Goal: Task Accomplishment & Management: Complete application form

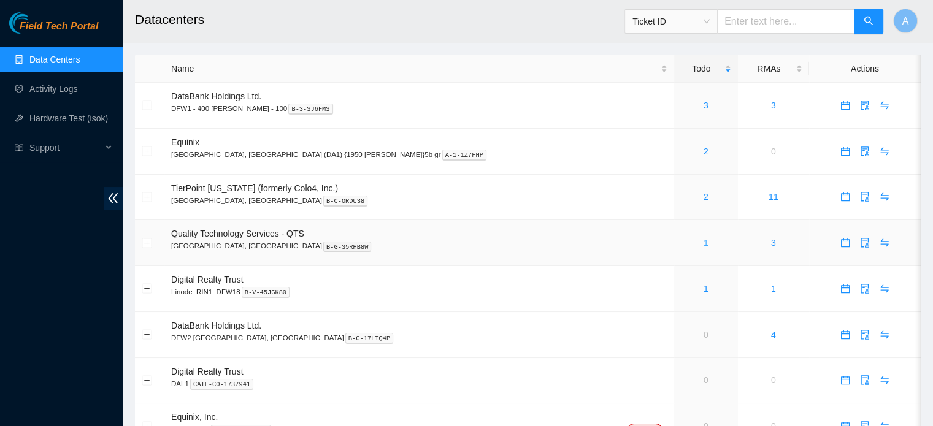
click at [704, 244] on link "1" at bounding box center [706, 243] width 5 height 10
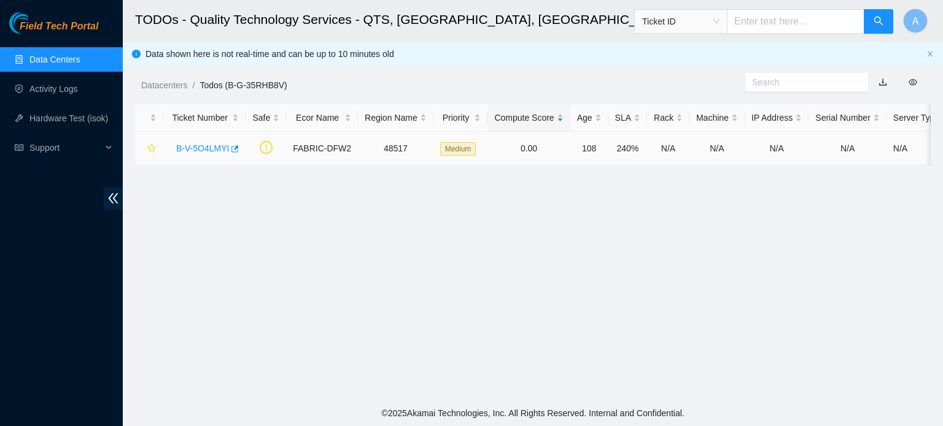
click at [199, 155] on div "B-V-5O4LMYI" at bounding box center [204, 149] width 69 height 20
click at [187, 149] on link "B-V-5O4LMYI" at bounding box center [202, 149] width 53 height 10
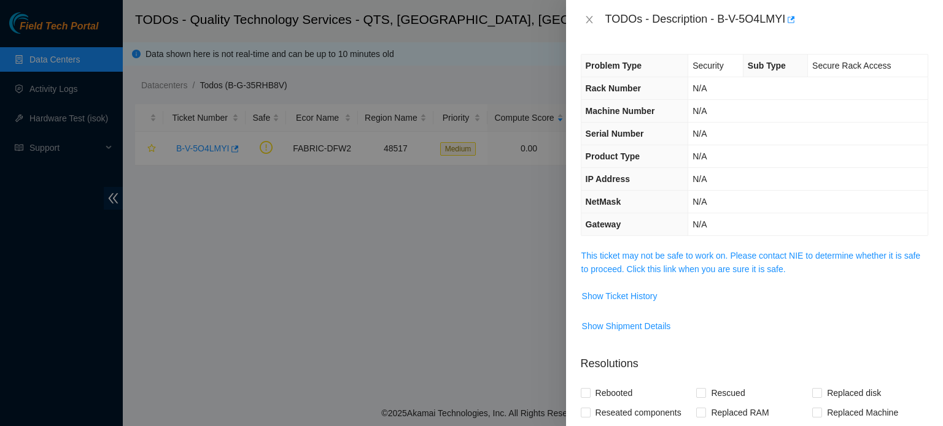
scroll to position [201, 0]
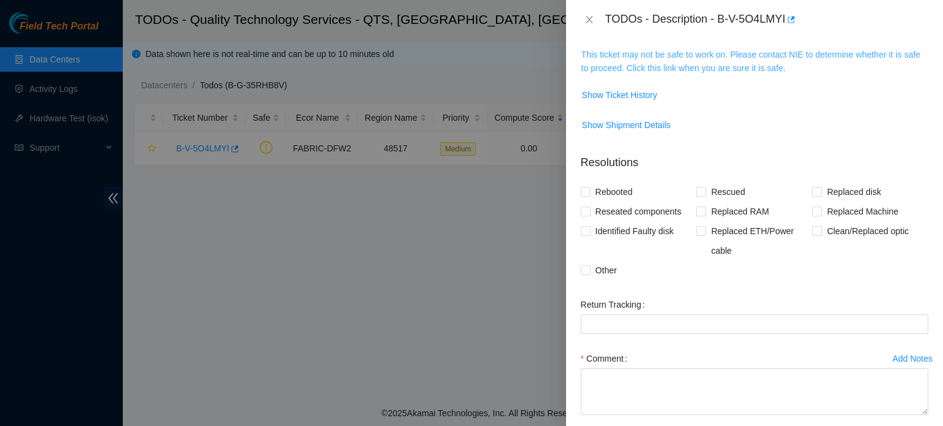
click at [744, 68] on link "This ticket may not be safe to work on. Please contact NIE to determine whether…" at bounding box center [750, 61] width 339 height 23
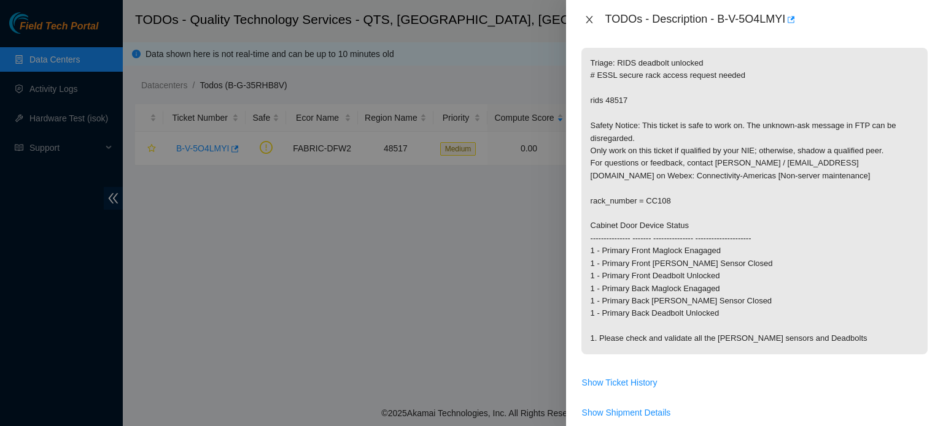
click at [582, 18] on button "Close" at bounding box center [589, 20] width 17 height 12
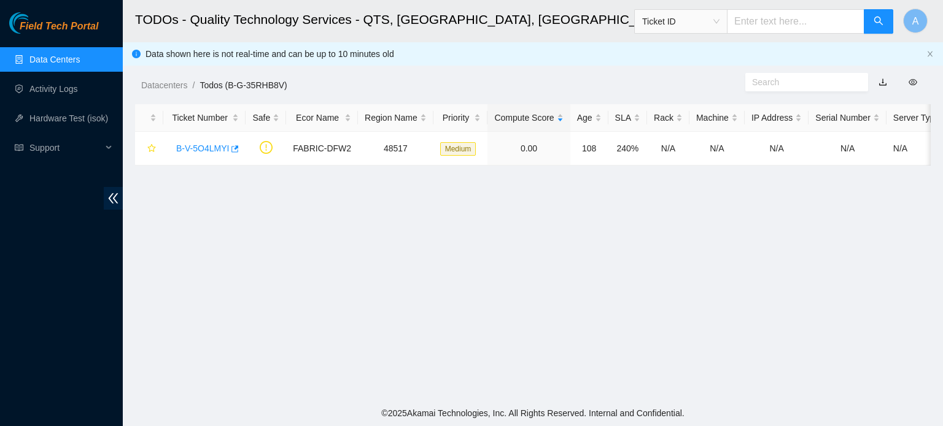
scroll to position [219, 0]
click at [64, 64] on link "Data Centers" at bounding box center [54, 60] width 50 height 10
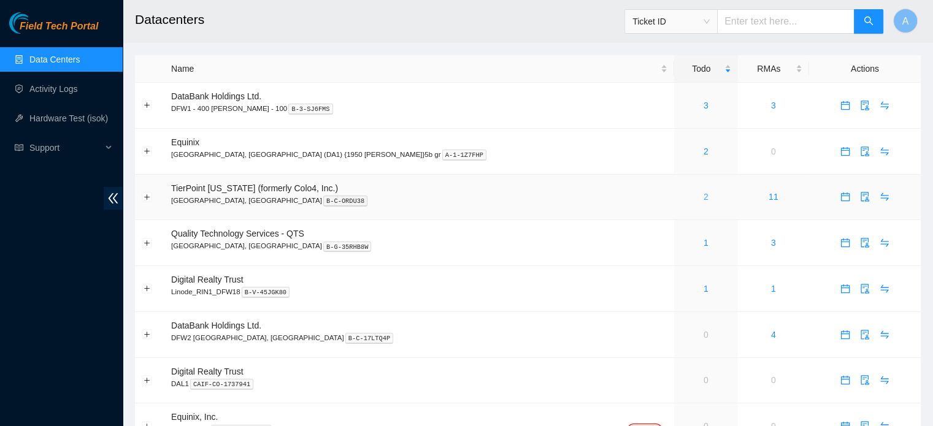
click at [704, 200] on link "2" at bounding box center [706, 197] width 5 height 10
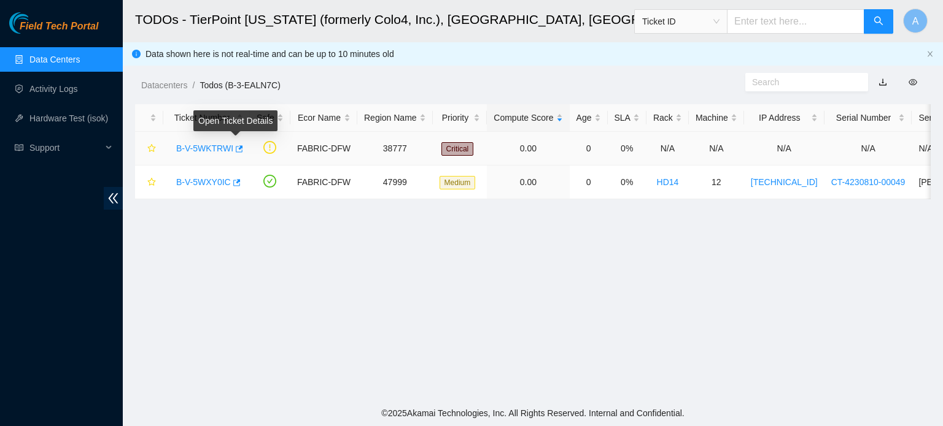
click at [217, 144] on link "B-V-5WKTRWI" at bounding box center [204, 149] width 57 height 10
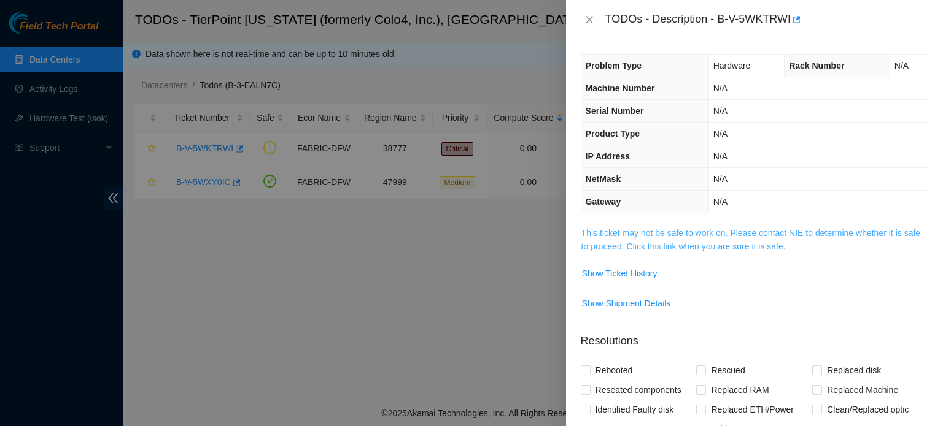
click at [700, 230] on link "This ticket may not be safe to work on. Please contact NIE to determine whether…" at bounding box center [750, 239] width 339 height 23
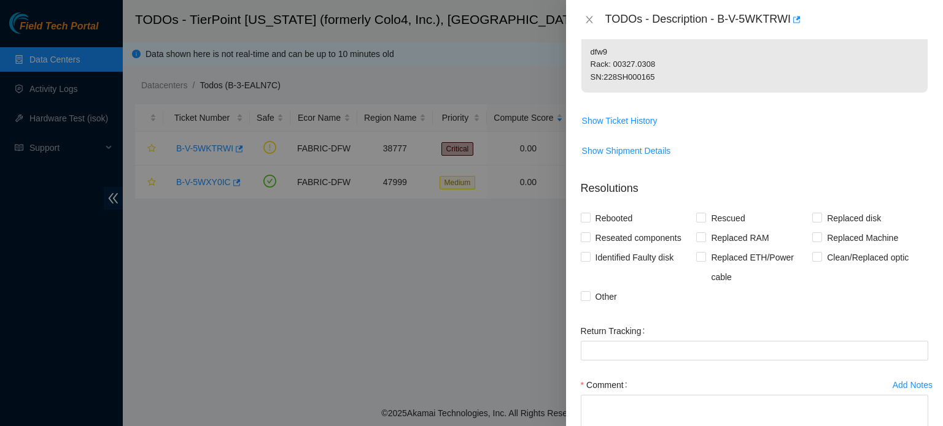
scroll to position [279, 0]
click at [626, 126] on span "Show Ticket History" at bounding box center [619, 120] width 75 height 14
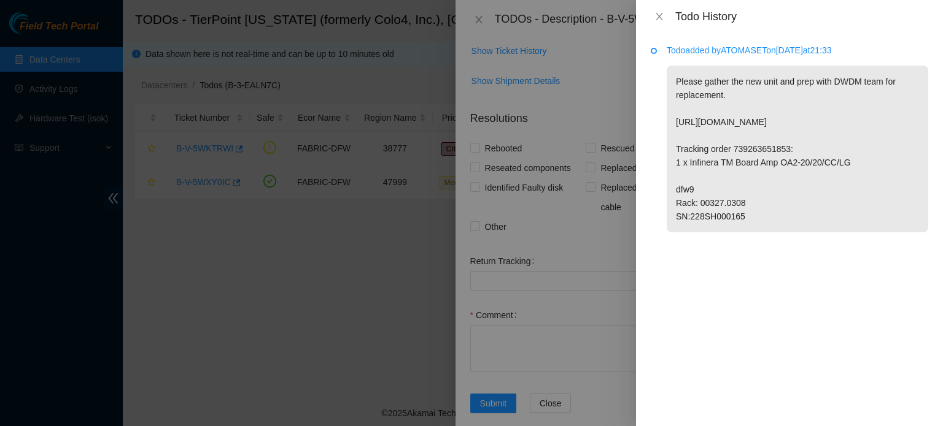
scroll to position [347, 0]
click at [655, 18] on icon "close" at bounding box center [659, 17] width 10 height 10
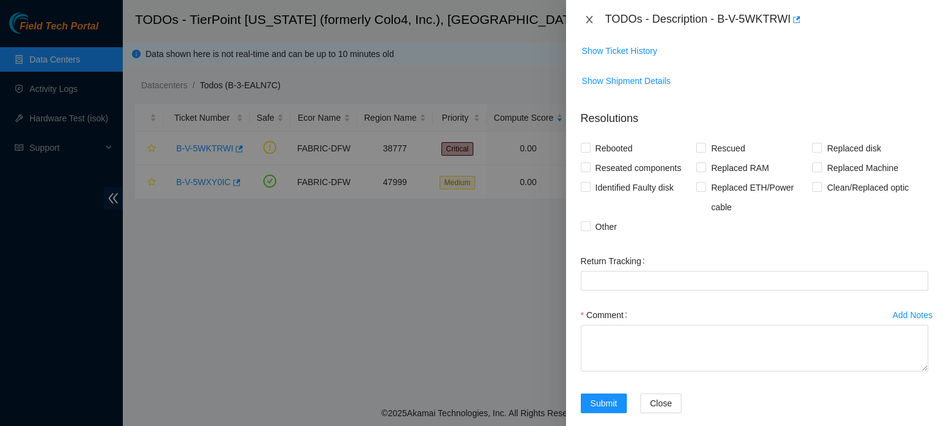
click at [592, 19] on icon "close" at bounding box center [589, 20] width 10 height 10
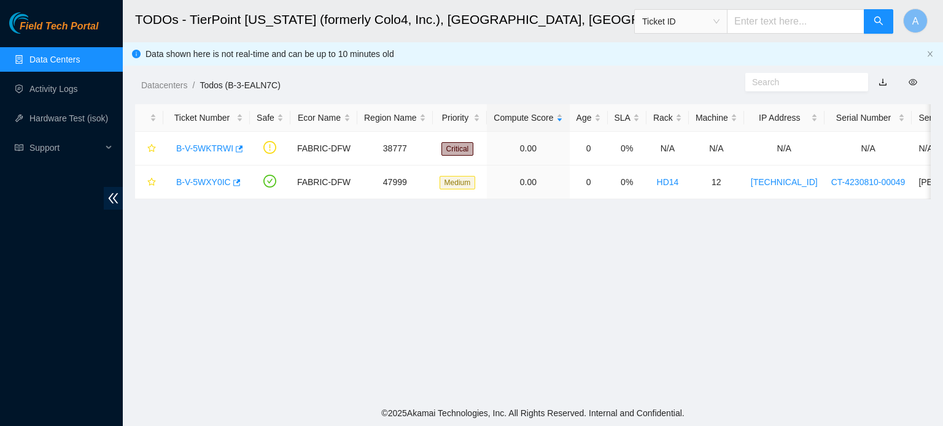
scroll to position [277, 0]
click at [218, 174] on div "B-V-5WXY0IC" at bounding box center [206, 182] width 73 height 20
click at [214, 181] on link "B-V-5WXY0IC" at bounding box center [203, 182] width 55 height 10
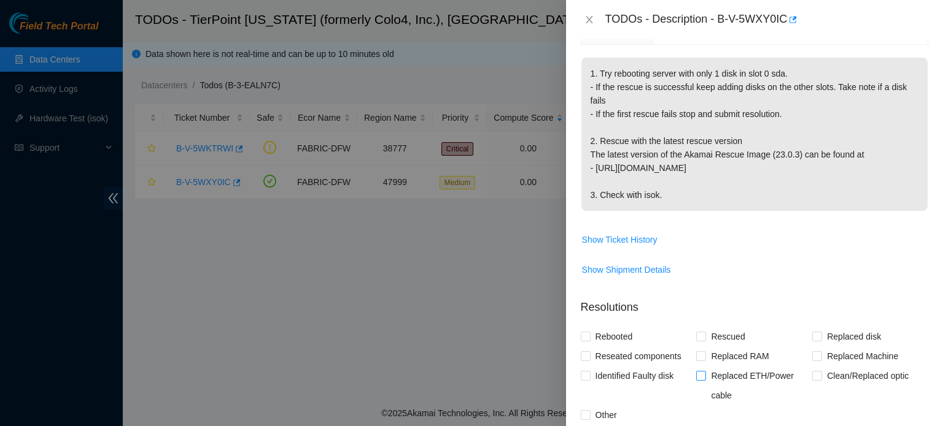
scroll to position [217, 0]
click at [617, 239] on span "Show Ticket History" at bounding box center [619, 241] width 75 height 14
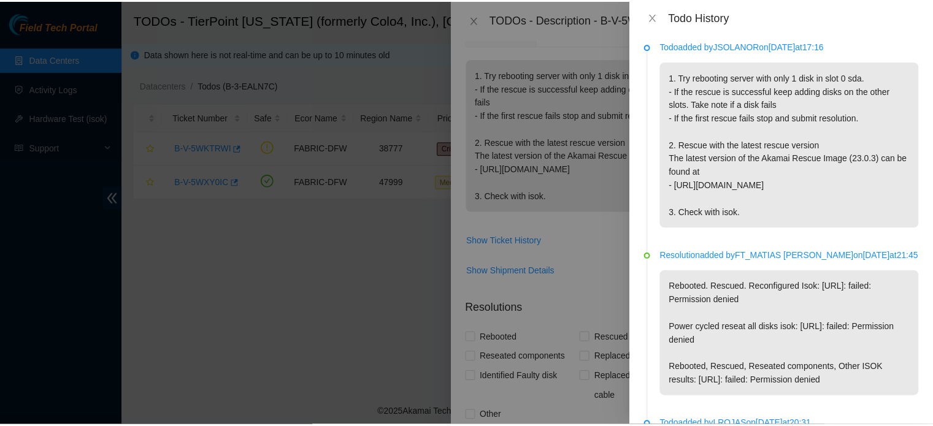
scroll to position [0, 0]
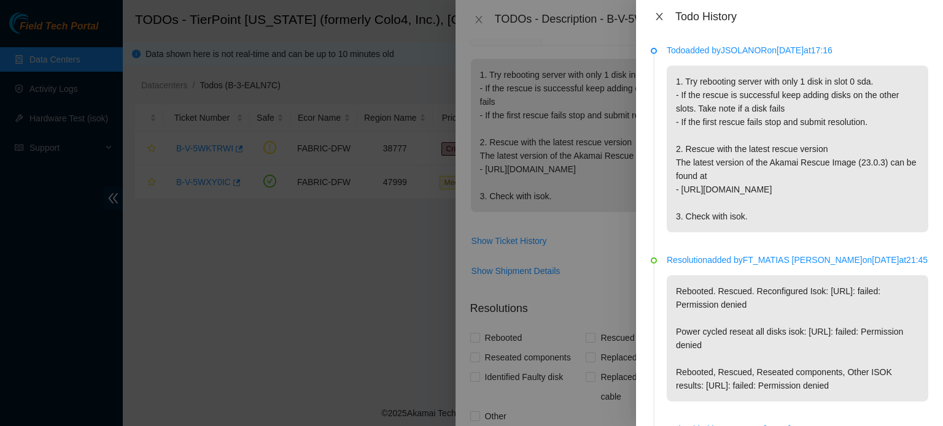
click at [663, 15] on icon "close" at bounding box center [659, 17] width 10 height 10
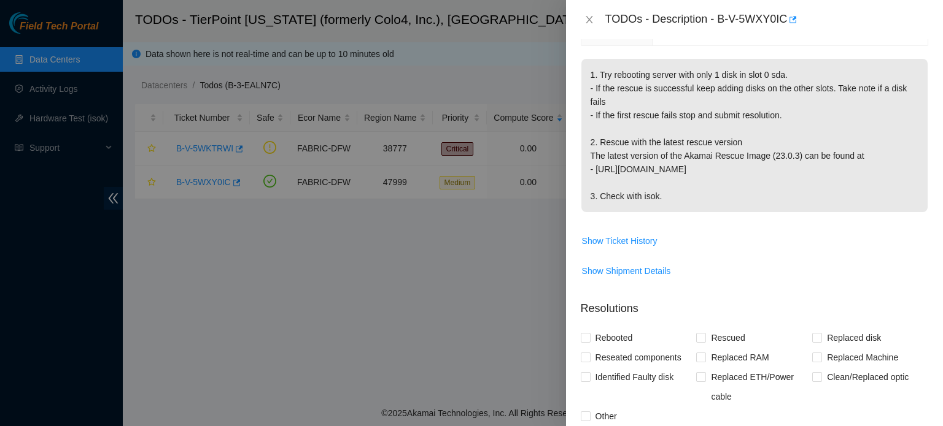
click at [603, 26] on div "TODOs - Description - B-V-5WXY0IC" at bounding box center [754, 20] width 347 height 20
click at [594, 20] on button "Close" at bounding box center [589, 20] width 17 height 12
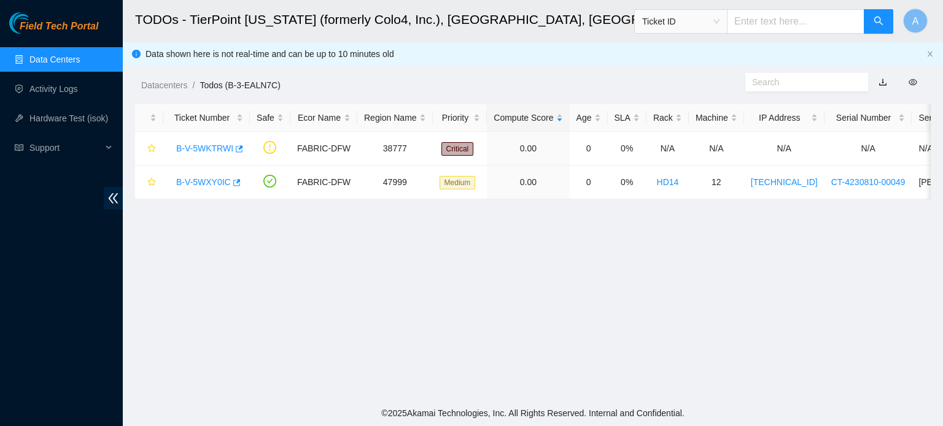
click at [31, 55] on link "Data Centers" at bounding box center [54, 60] width 50 height 10
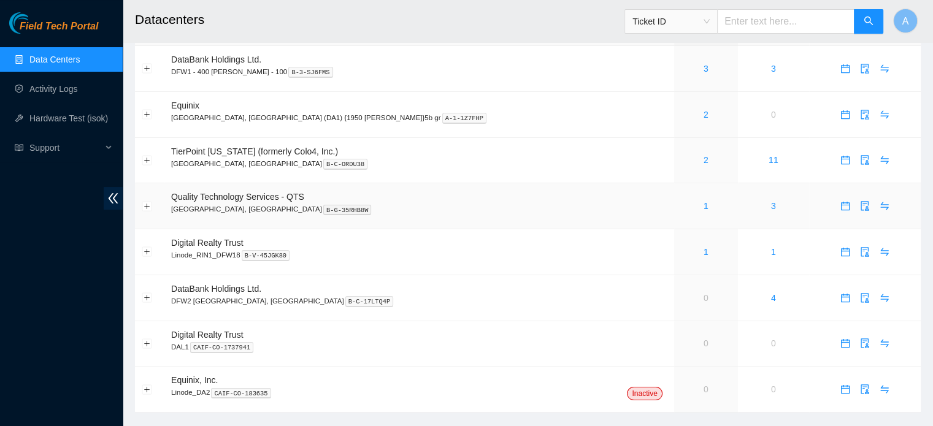
scroll to position [62, 0]
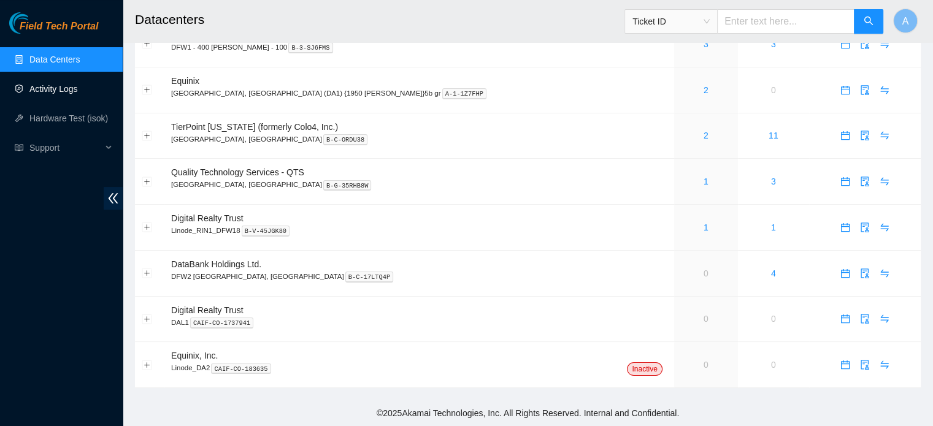
click at [52, 84] on link "Activity Logs" at bounding box center [53, 89] width 48 height 10
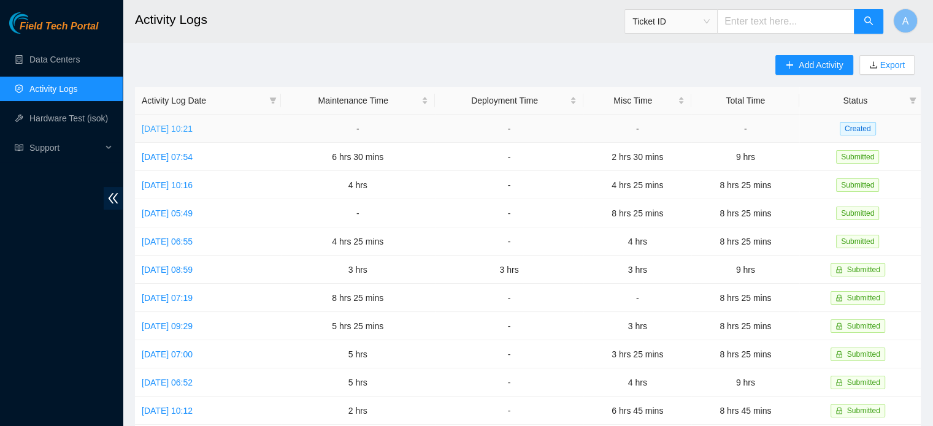
click at [170, 124] on link "Wed, 01 Oct 2025 10:21" at bounding box center [167, 129] width 51 height 10
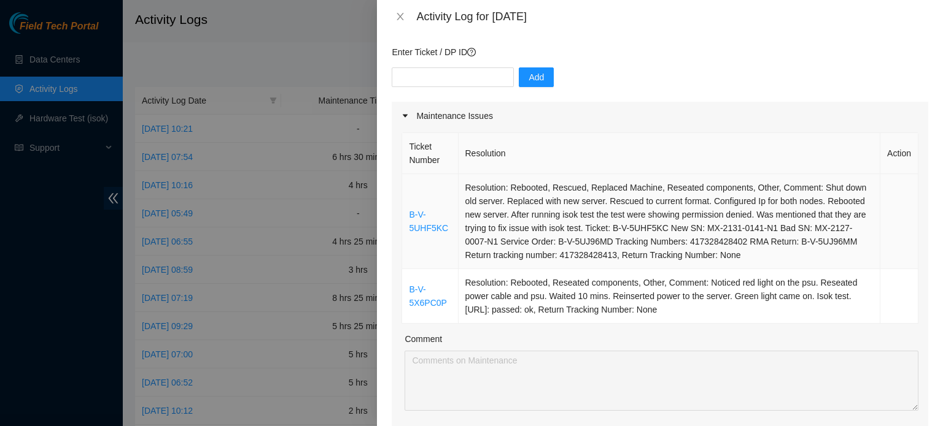
scroll to position [93, 0]
drag, startPoint x: 406, startPoint y: 203, endPoint x: 795, endPoint y: 314, distance: 405.0
click at [795, 314] on tbody "B-V-5UHF5KC Resolution: Rebooted, Rescued, Replaced Machine, Reseated component…" at bounding box center [660, 249] width 516 height 150
copy tbody "B-V-5UHF5KC Resolution: Rebooted, Rescued, Replaced Machine, Reseated component…"
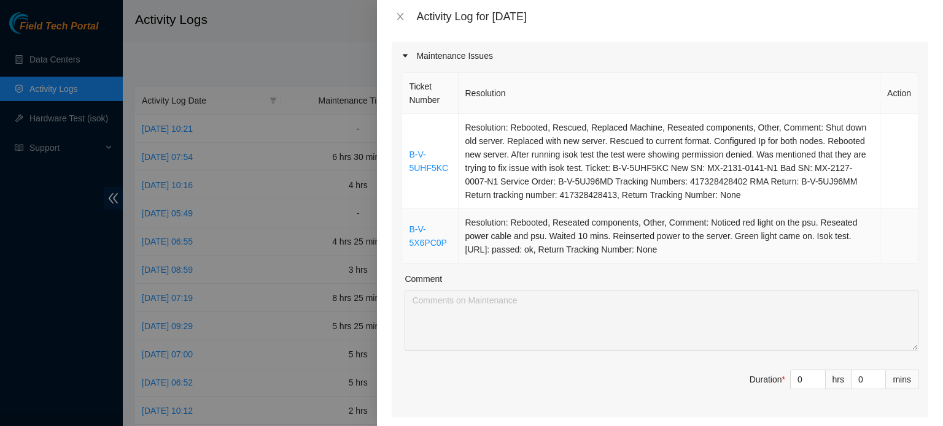
scroll to position [154, 0]
click at [815, 372] on span "up" at bounding box center [818, 375] width 7 height 7
type input "1"
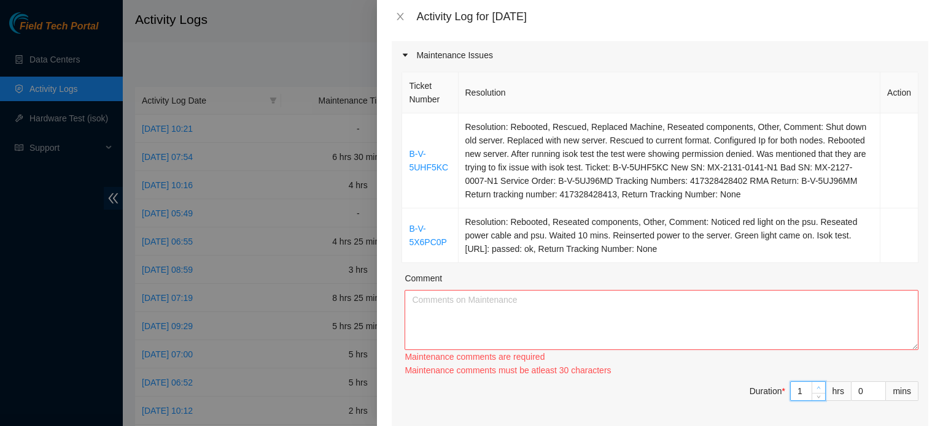
click at [811, 372] on div "Maintenance comments must be atleast 30 characters" at bounding box center [661, 371] width 514 height 14
type input "2"
click at [816, 386] on icon "up" at bounding box center [818, 388] width 4 height 4
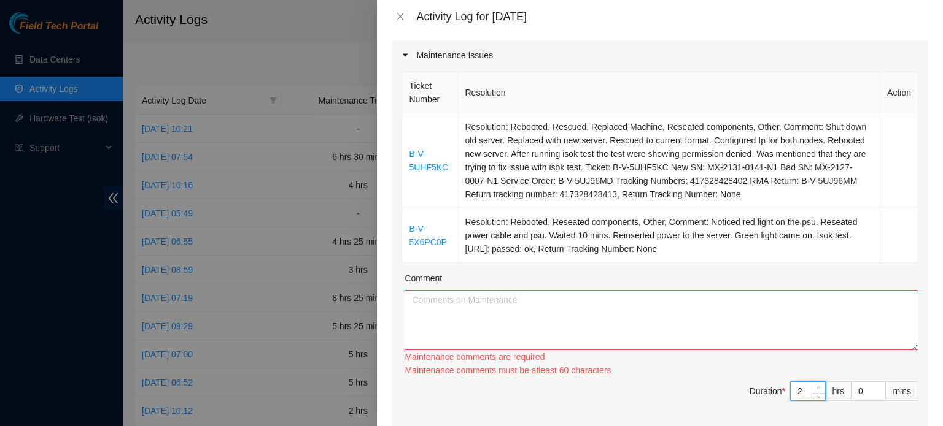
type input "3"
click at [816, 386] on icon "up" at bounding box center [818, 388] width 4 height 4
type input "4"
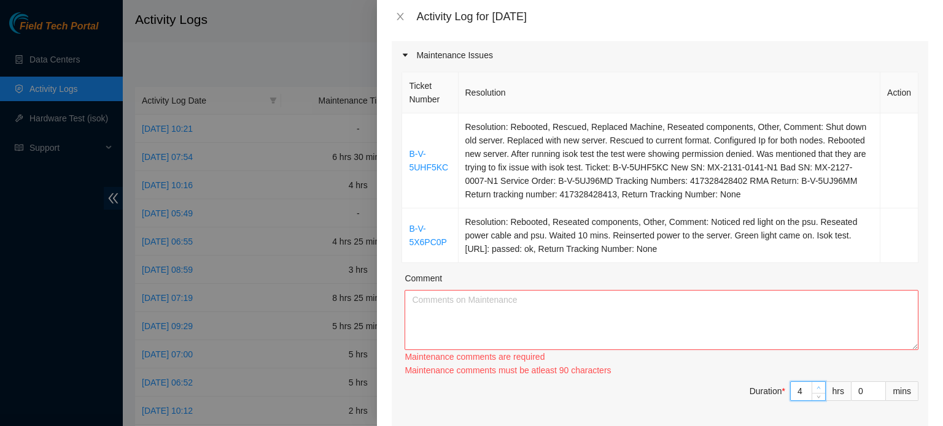
click at [816, 395] on icon "down" at bounding box center [818, 397] width 4 height 4
type input "3"
type input "2"
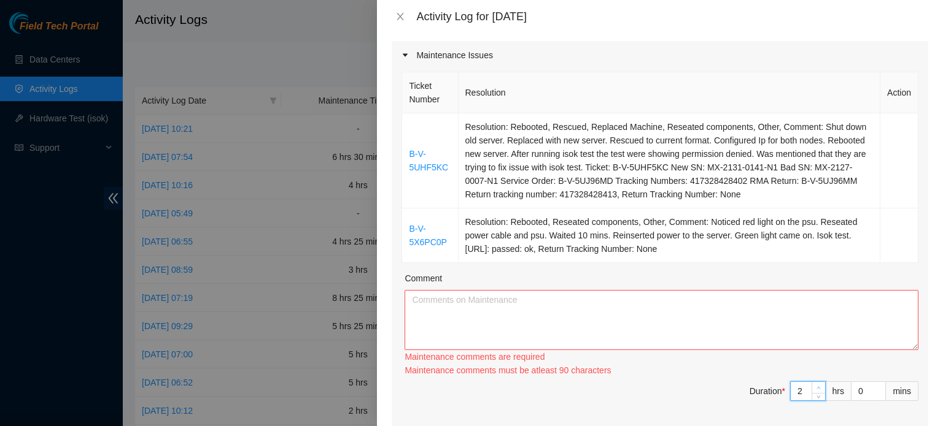
click at [811, 385] on div at bounding box center [818, 391] width 14 height 18
type input "3"
click at [815, 385] on span "up" at bounding box center [818, 388] width 7 height 7
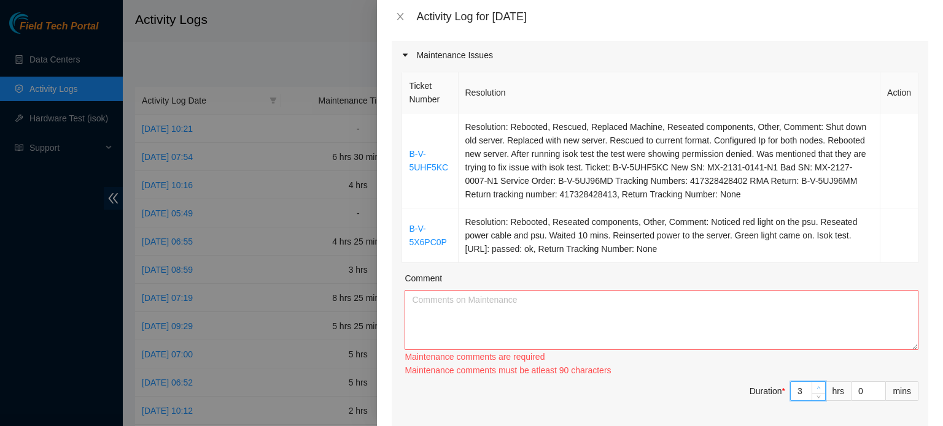
type input "4"
type input "5"
click at [815, 385] on span "up" at bounding box center [818, 388] width 7 height 7
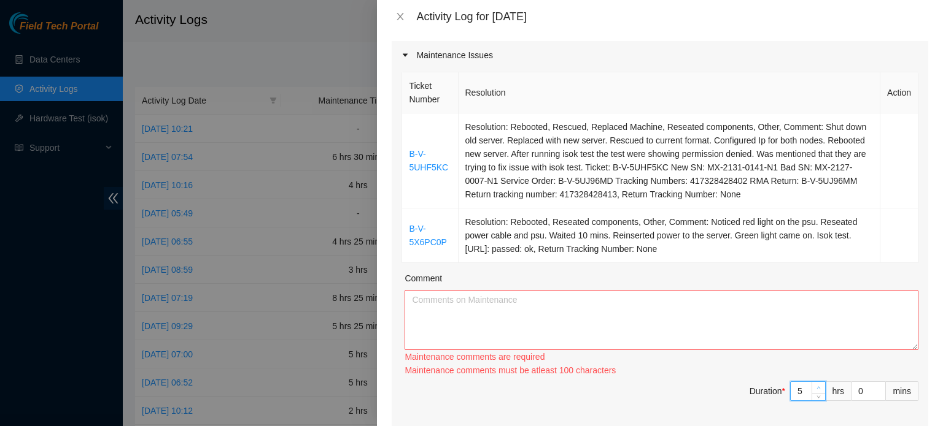
type input "6"
click at [815, 385] on span "up" at bounding box center [818, 388] width 7 height 7
type input "5"
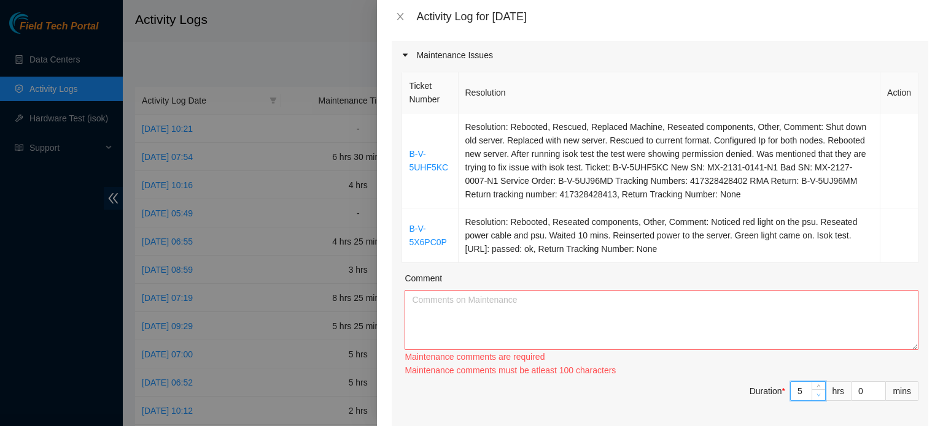
click at [816, 393] on icon "down" at bounding box center [818, 395] width 4 height 4
click at [817, 253] on td "Resolution: Rebooted, Reseated components, Other, Comment: Noticed red light on…" at bounding box center [669, 236] width 422 height 55
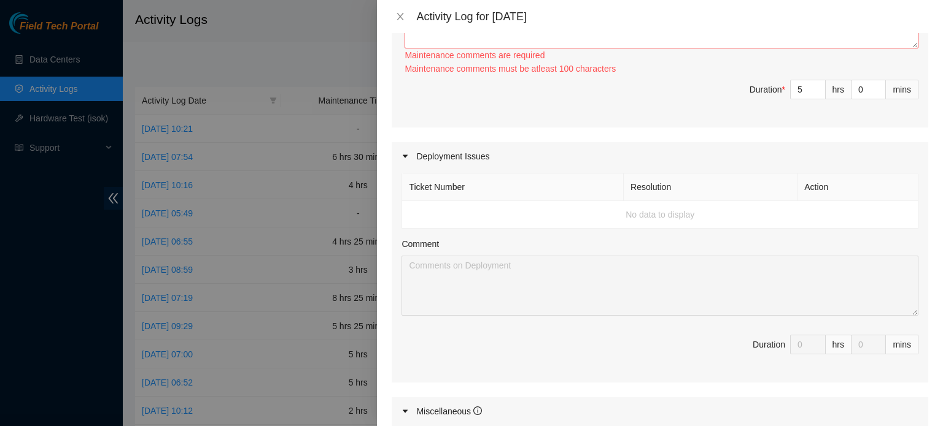
scroll to position [405, 0]
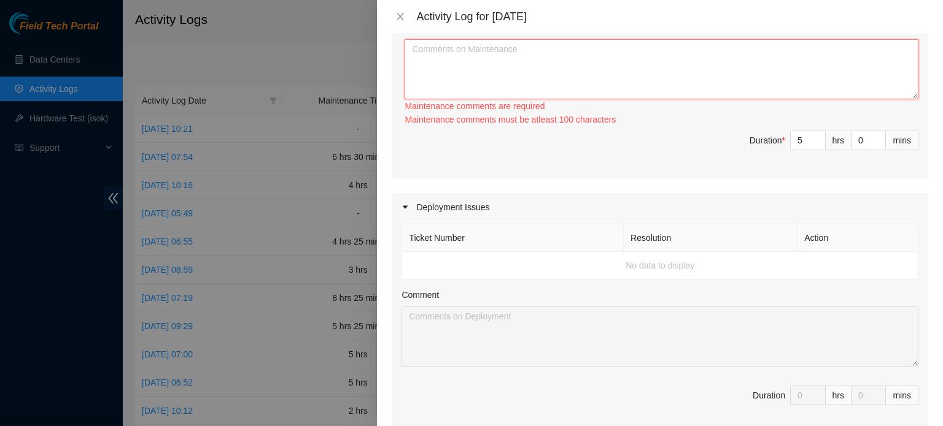
click at [647, 79] on textarea "Comment" at bounding box center [661, 69] width 514 height 60
paste textarea "B-V-5UHF5KC Resolution: Rebooted, Rescued, Replaced Machine, Reseated component…"
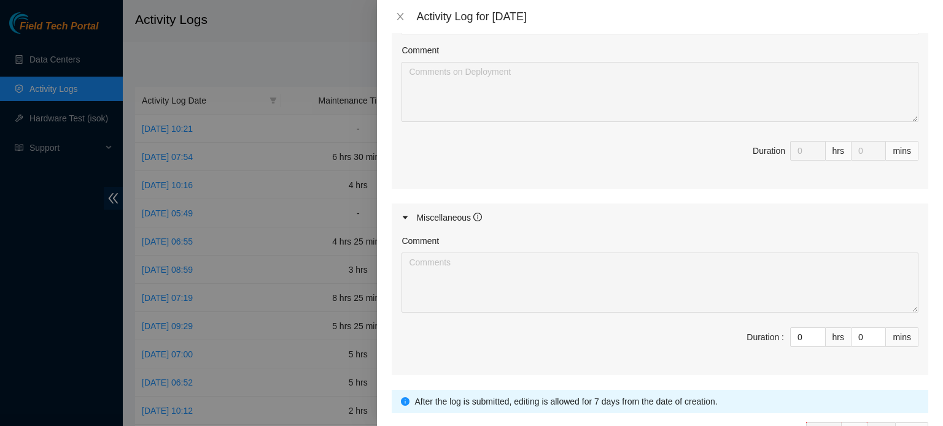
scroll to position [717, 0]
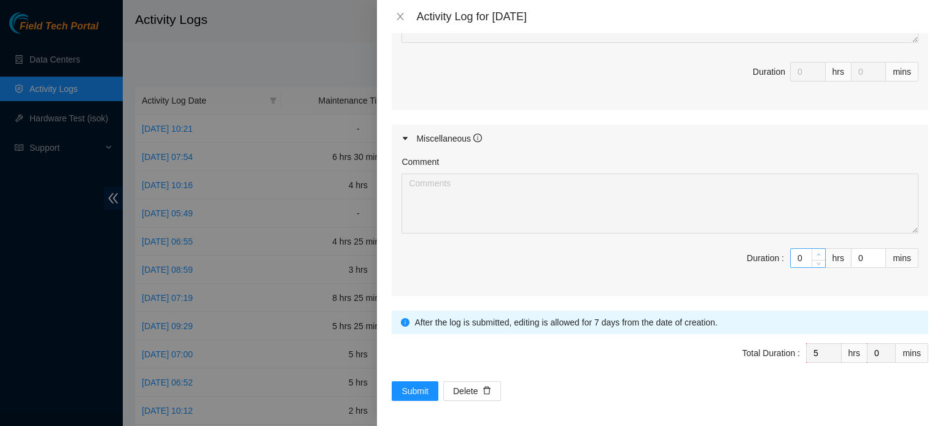
type textarea "B-V-5UHF5KC Resolution: Rebooted, Rescued, Replaced Machine, Reseated component…"
type input "1"
type input "6"
click at [816, 254] on icon "up" at bounding box center [818, 255] width 4 height 4
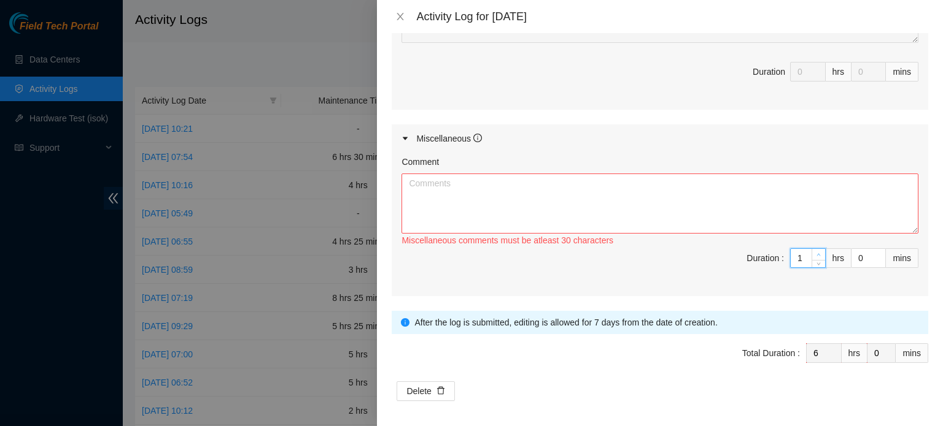
click at [816, 254] on icon "up" at bounding box center [818, 255] width 4 height 4
type input "2"
type input "7"
type input "3"
type input "8"
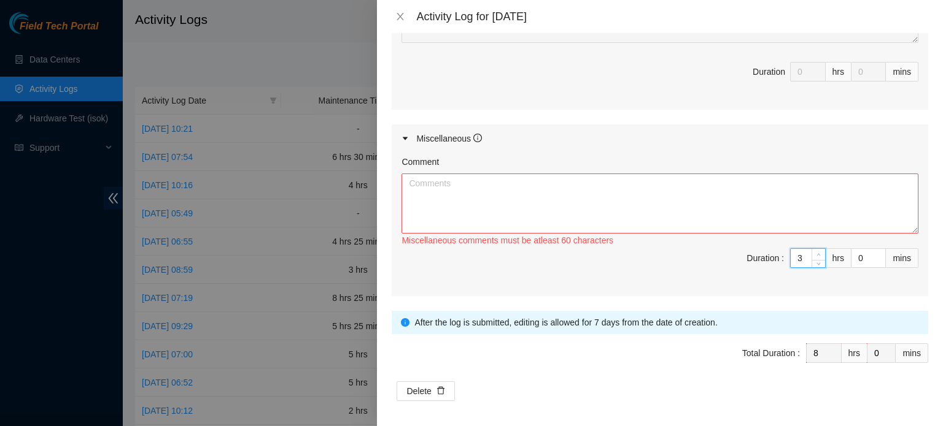
click at [816, 254] on icon "up" at bounding box center [818, 255] width 4 height 4
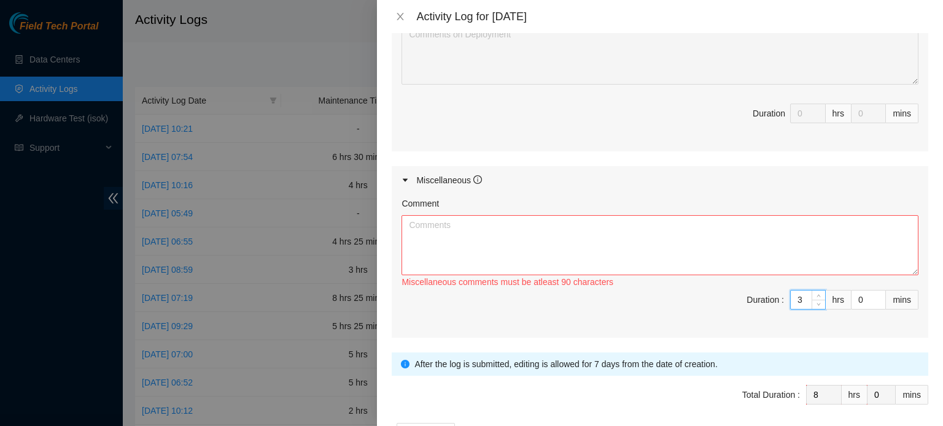
scroll to position [677, 0]
click at [494, 237] on textarea "Comment" at bounding box center [659, 244] width 517 height 60
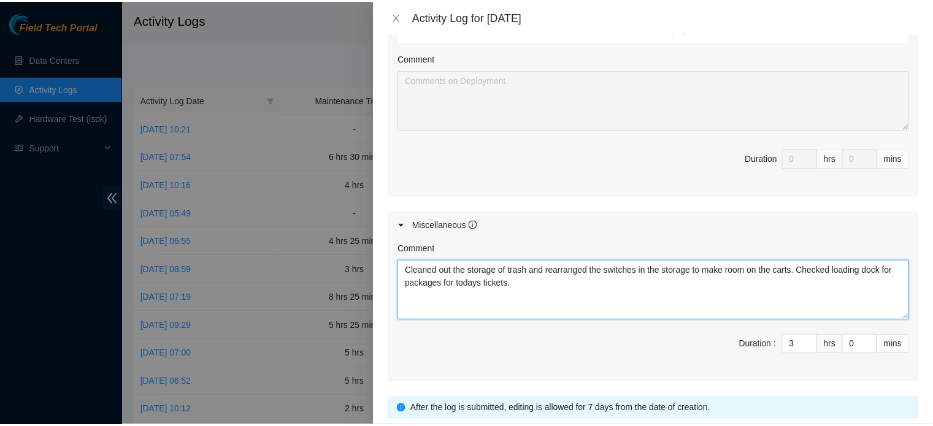
scroll to position [717, 0]
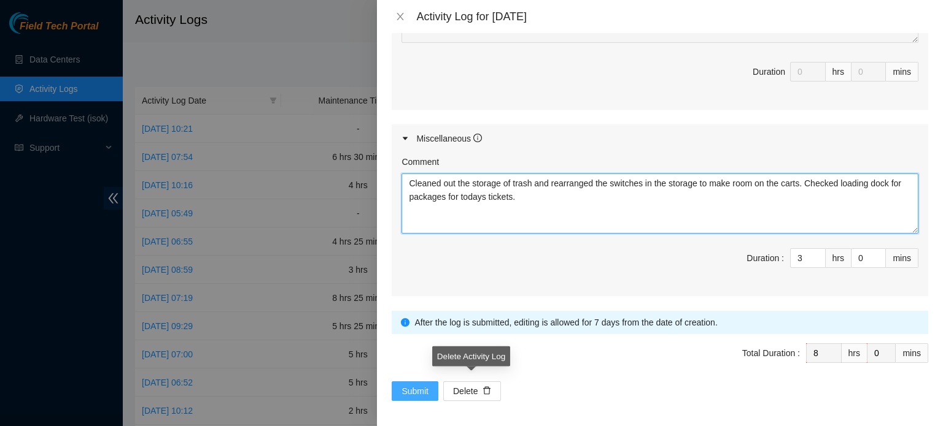
type textarea "Cleaned out the storage of trash and rearranged the switches in the storage to …"
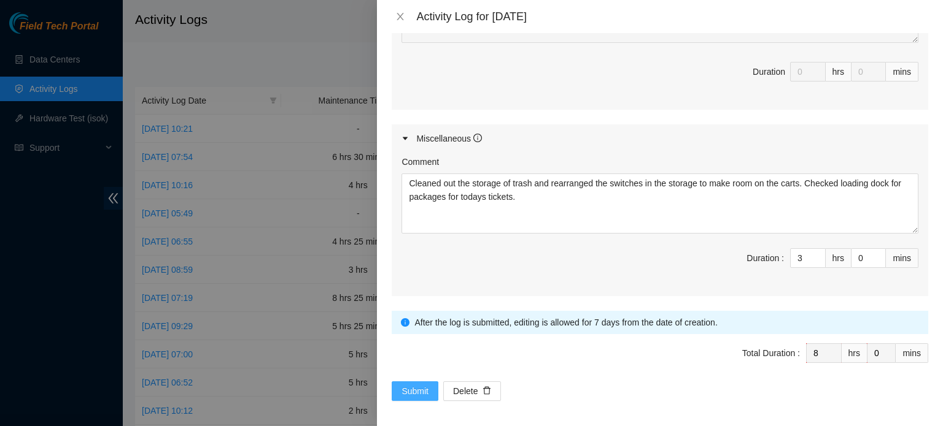
click at [423, 390] on span "Submit" at bounding box center [414, 392] width 27 height 14
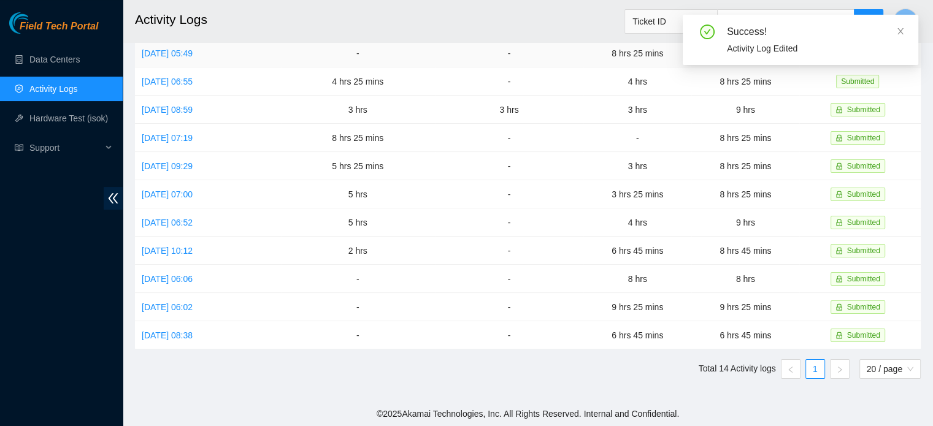
scroll to position [0, 0]
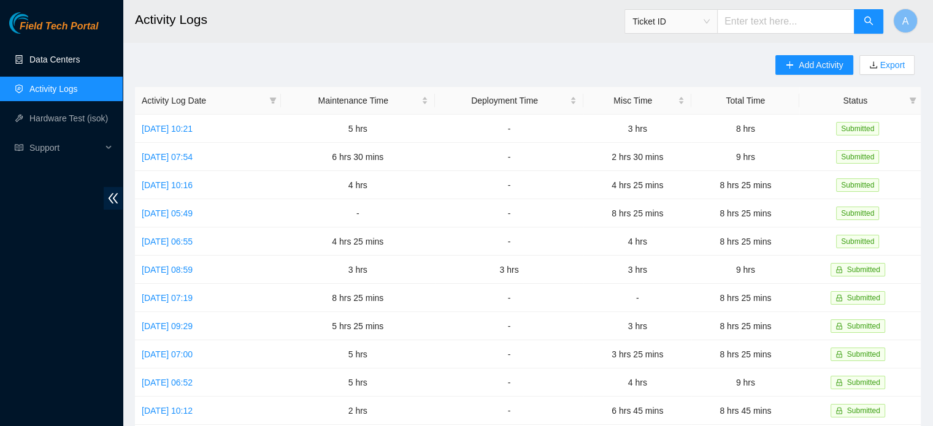
click at [62, 55] on link "Data Centers" at bounding box center [54, 60] width 50 height 10
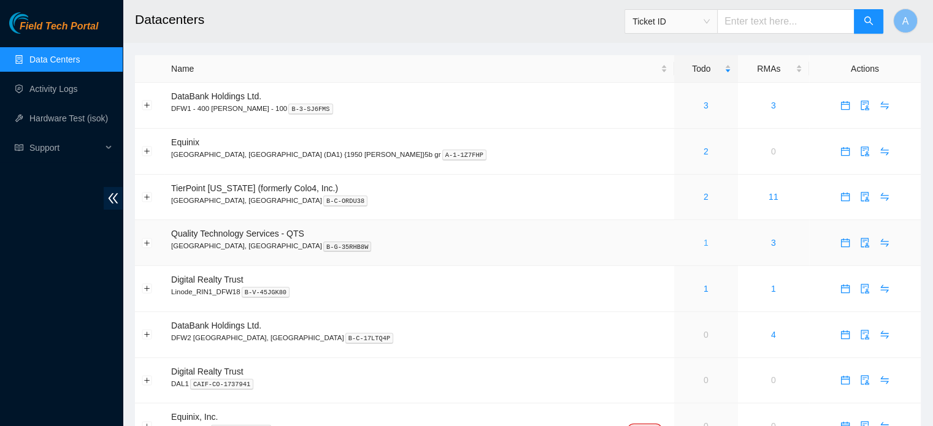
click at [704, 242] on link "1" at bounding box center [706, 243] width 5 height 10
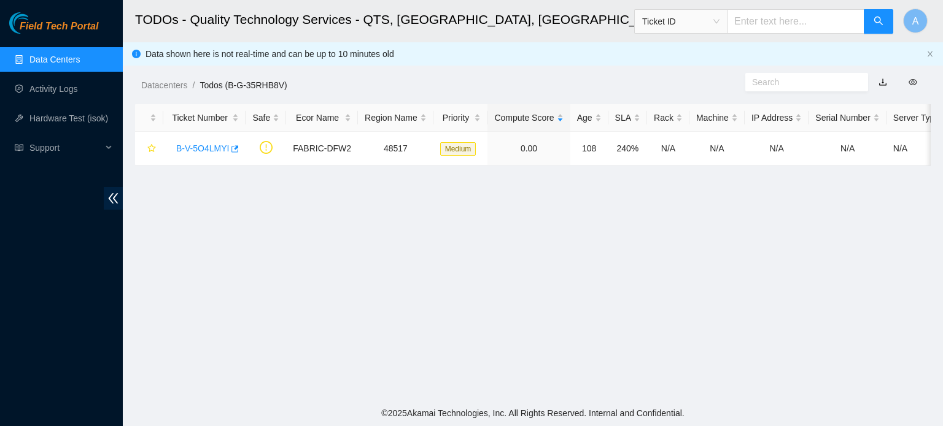
click at [72, 55] on link "Data Centers" at bounding box center [54, 60] width 50 height 10
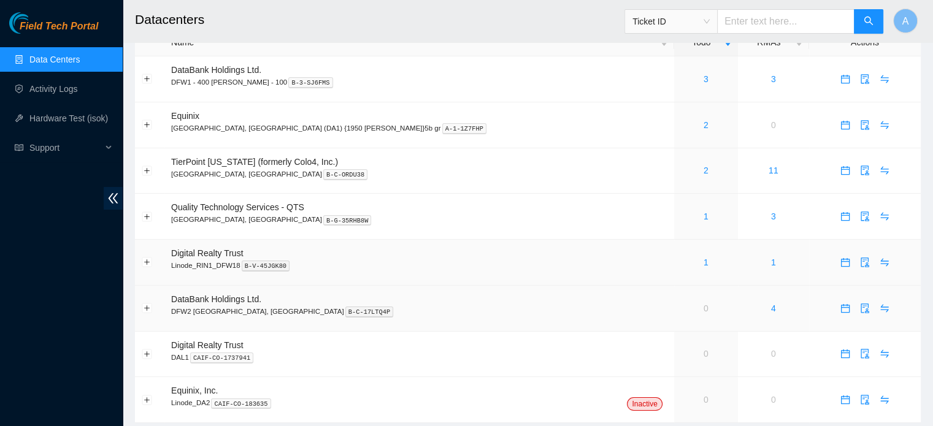
scroll to position [27, 0]
click at [704, 258] on link "1" at bounding box center [706, 262] width 5 height 10
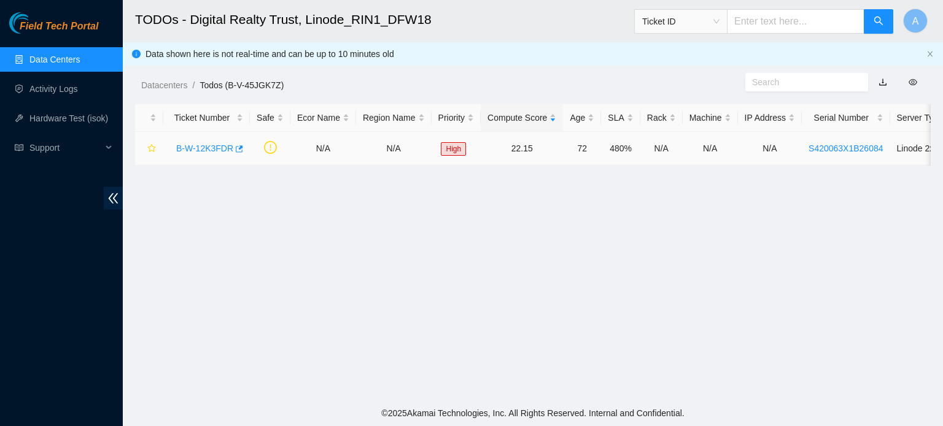
click at [204, 147] on link "B-W-12K3FDR" at bounding box center [204, 149] width 57 height 10
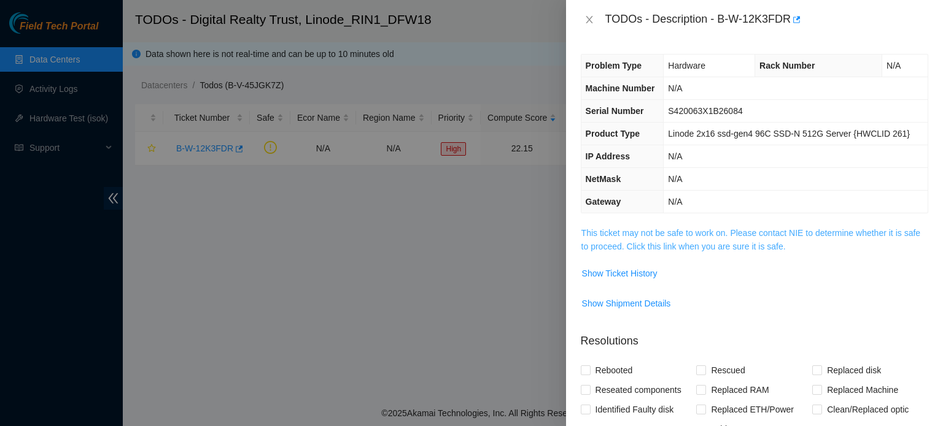
click at [665, 237] on link "This ticket may not be safe to work on. Please contact NIE to determine whether…" at bounding box center [750, 239] width 339 height 23
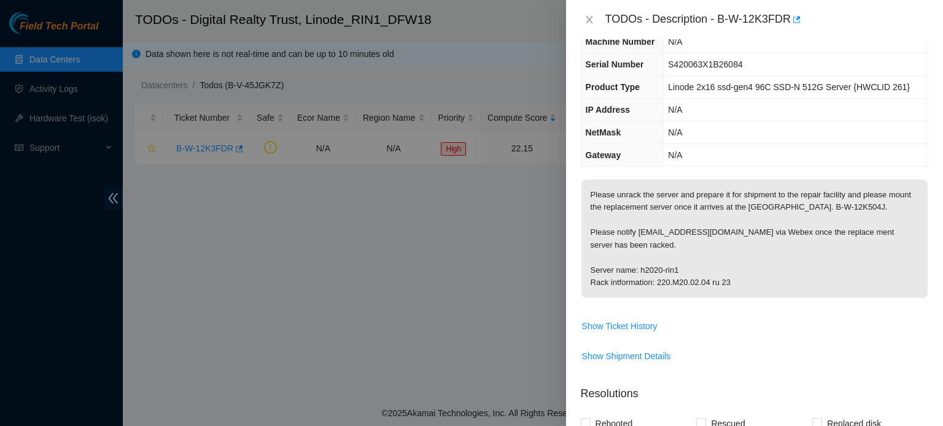
scroll to position [52, 0]
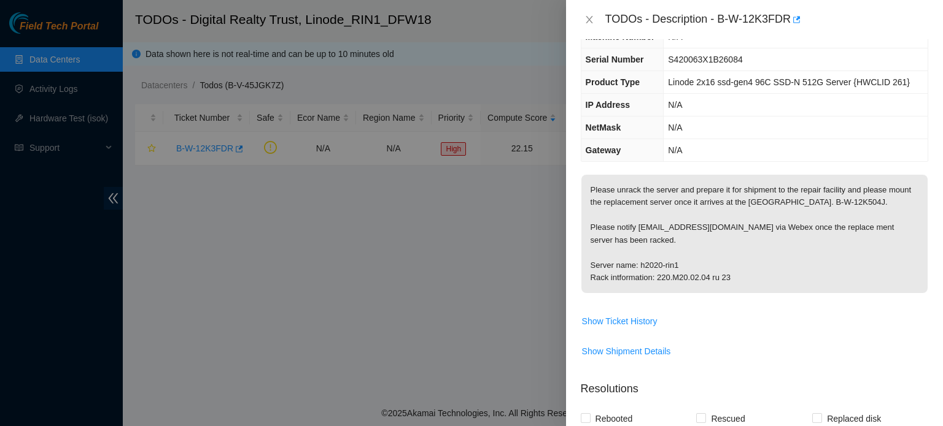
click at [260, 44] on div at bounding box center [471, 213] width 943 height 426
click at [585, 15] on icon "close" at bounding box center [589, 20] width 10 height 10
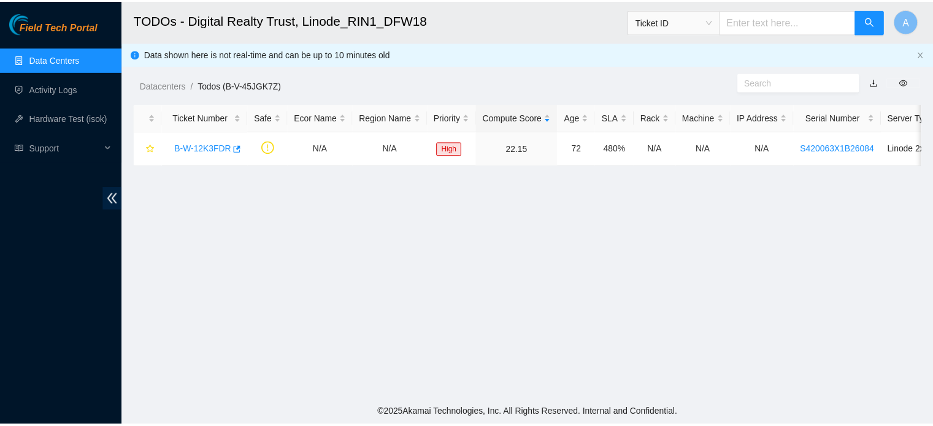
scroll to position [64, 0]
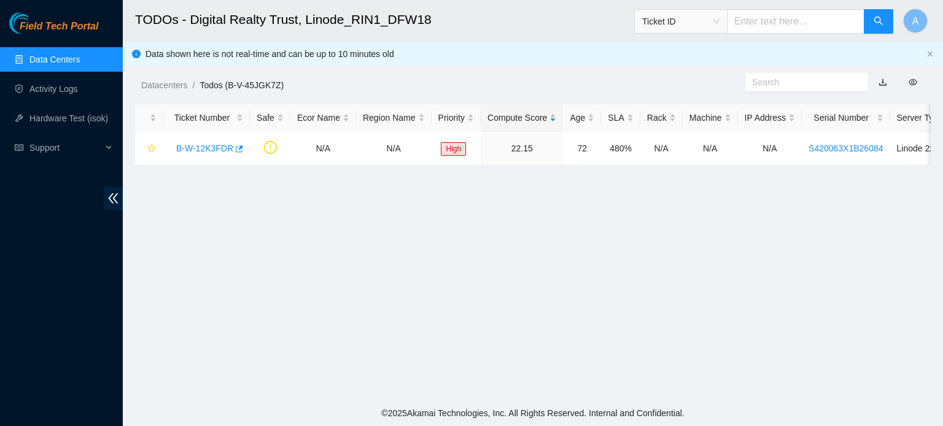
click at [681, 21] on span "Ticket ID" at bounding box center [680, 21] width 77 height 18
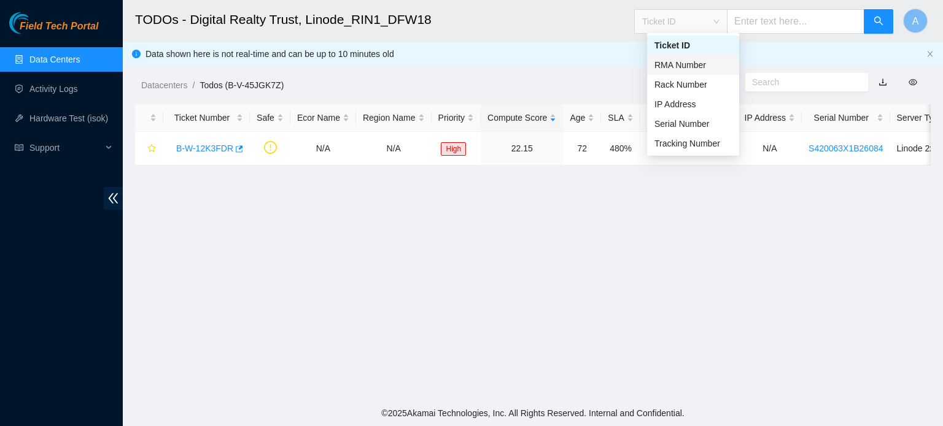
click at [691, 69] on div "RMA Number" at bounding box center [692, 65] width 77 height 14
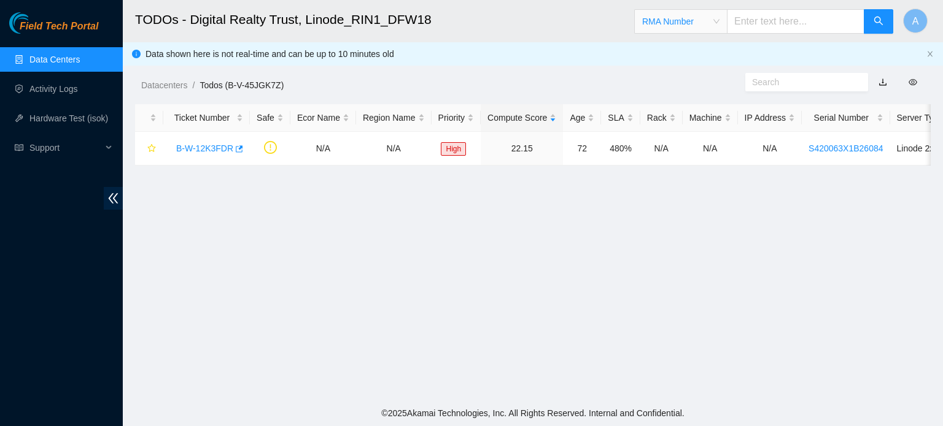
click at [719, 29] on span "RMA Number" at bounding box center [680, 21] width 77 height 18
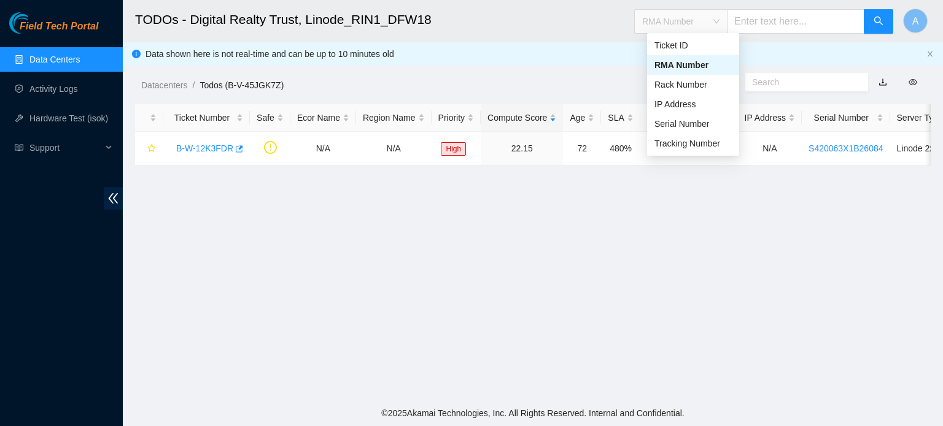
click at [698, 70] on div "RMA Number" at bounding box center [692, 65] width 77 height 14
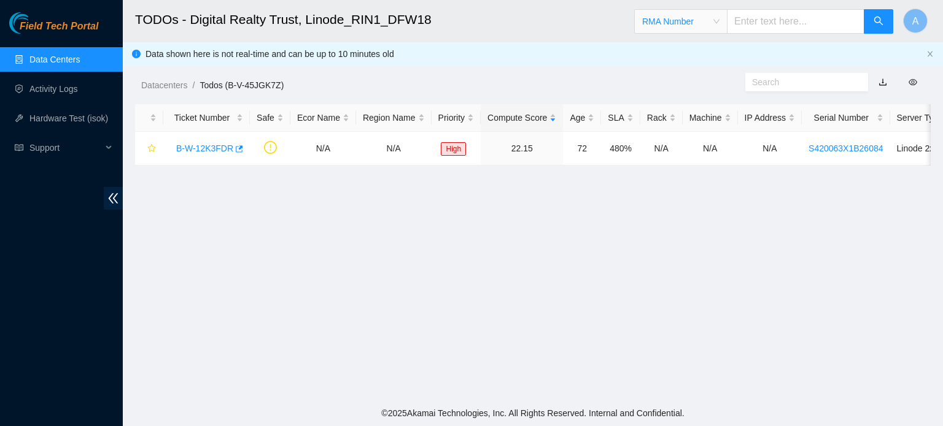
click at [778, 20] on input "text" at bounding box center [795, 21] width 137 height 25
paste input "B-V-5X39ZZ0"
type input "B-V-5X39ZZ0"
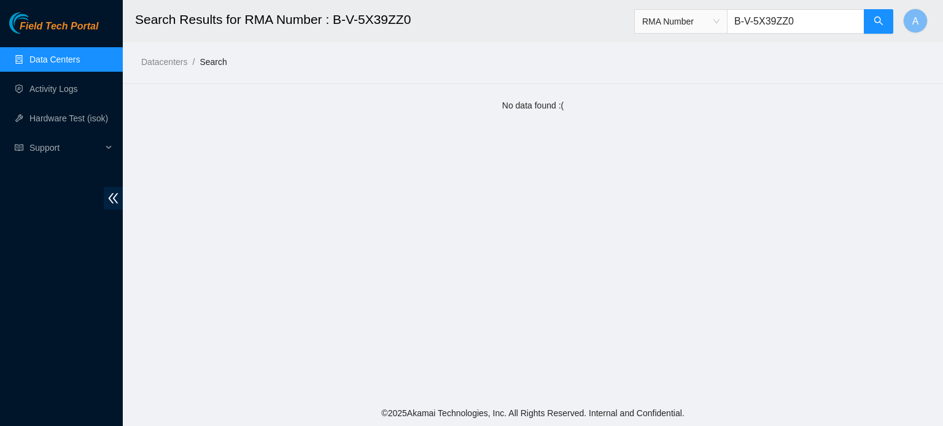
click at [712, 12] on span "RMA Number" at bounding box center [680, 21] width 77 height 18
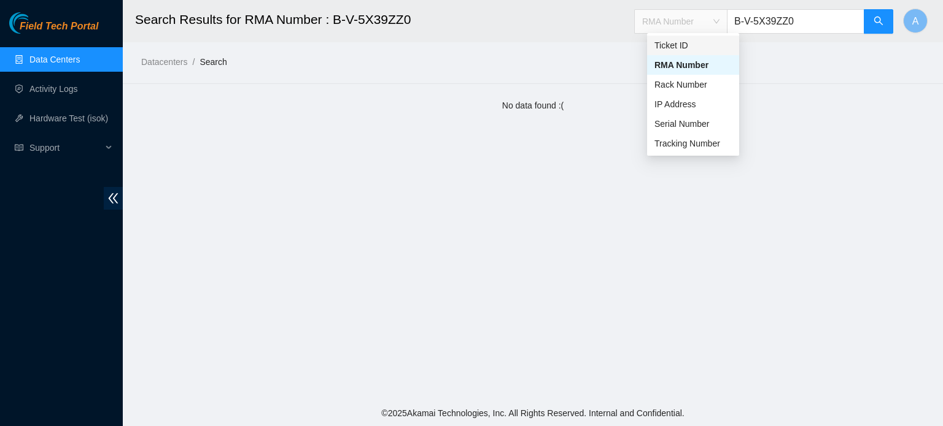
click at [687, 41] on div "Ticket ID" at bounding box center [692, 46] width 77 height 14
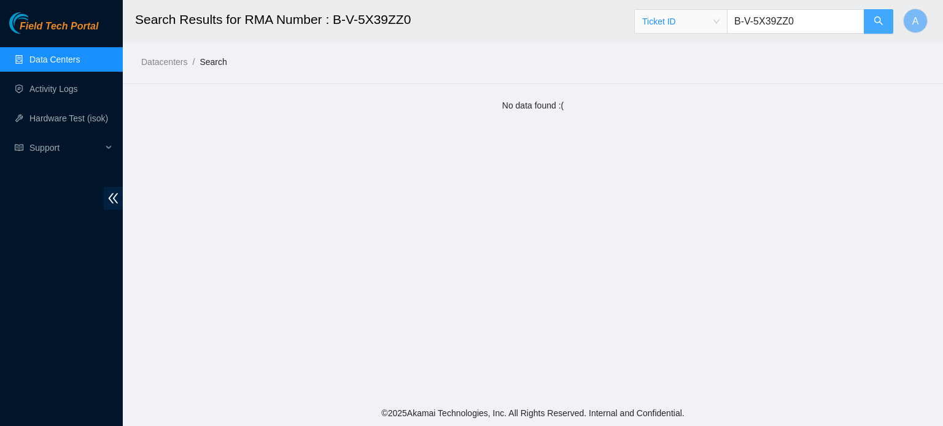
click at [882, 15] on button "button" at bounding box center [877, 21] width 29 height 25
click at [781, 22] on input "B-V-5X39ZZ0" at bounding box center [795, 21] width 137 height 25
click at [719, 26] on span "Ticket ID" at bounding box center [680, 21] width 77 height 18
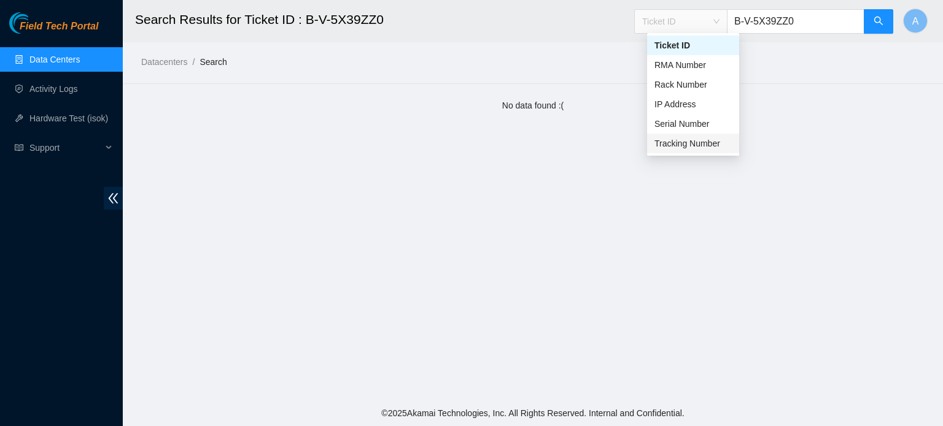
click at [679, 149] on div "Tracking Number" at bounding box center [692, 144] width 77 height 14
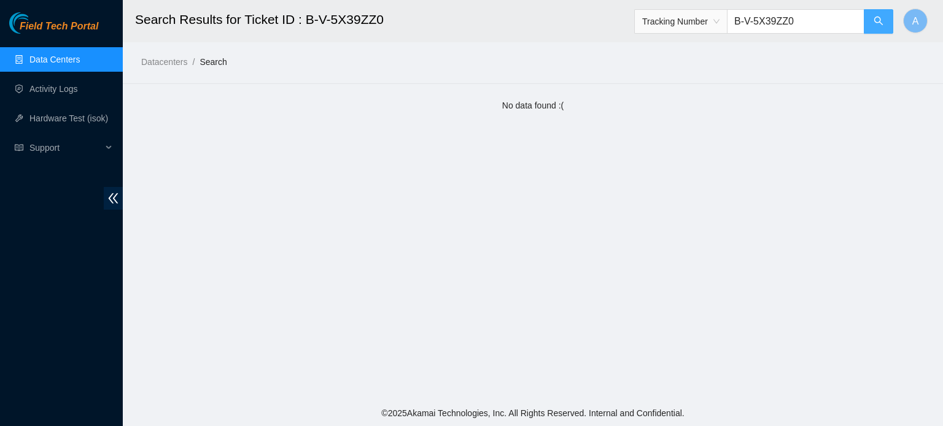
click at [876, 31] on button "button" at bounding box center [877, 21] width 29 height 25
click at [727, 17] on div "Tracking Number" at bounding box center [681, 22] width 92 height 20
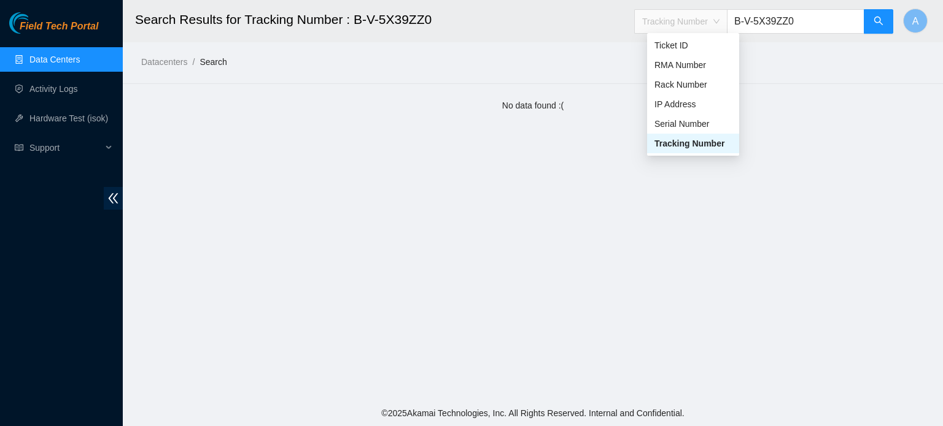
click at [407, 214] on main "Search Results for Tracking Number : B-V-5X39ZZ0 Tracking Number B-V-5X39ZZ0 A …" at bounding box center [533, 200] width 820 height 401
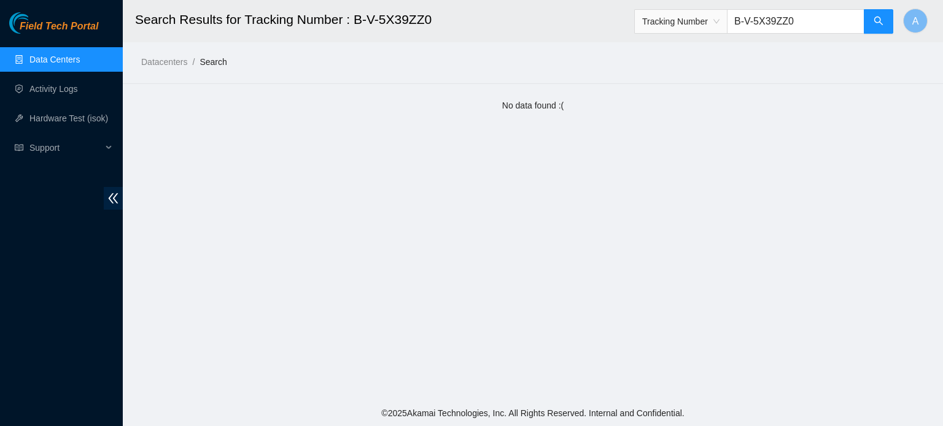
click at [80, 57] on link "Data Centers" at bounding box center [54, 60] width 50 height 10
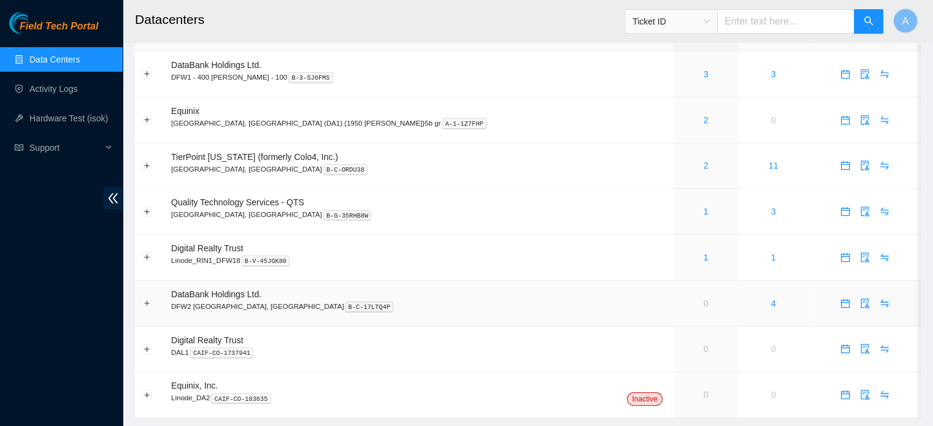
scroll to position [32, 0]
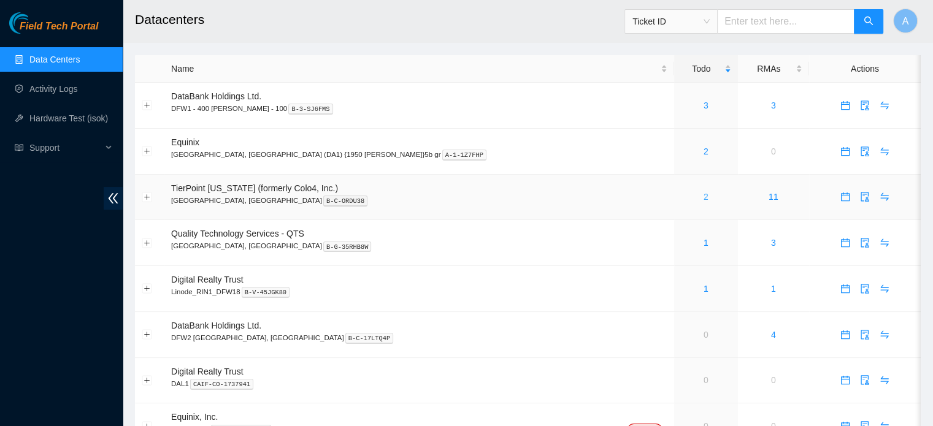
click at [704, 193] on link "2" at bounding box center [706, 197] width 5 height 10
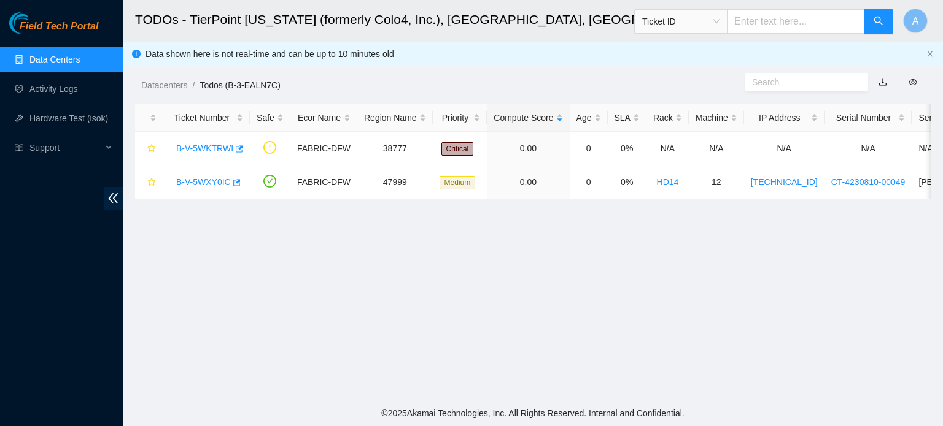
click at [317, 46] on div "Datacenters / Todos (B-3-EALN7C) /" at bounding box center [430, 57] width 615 height 69
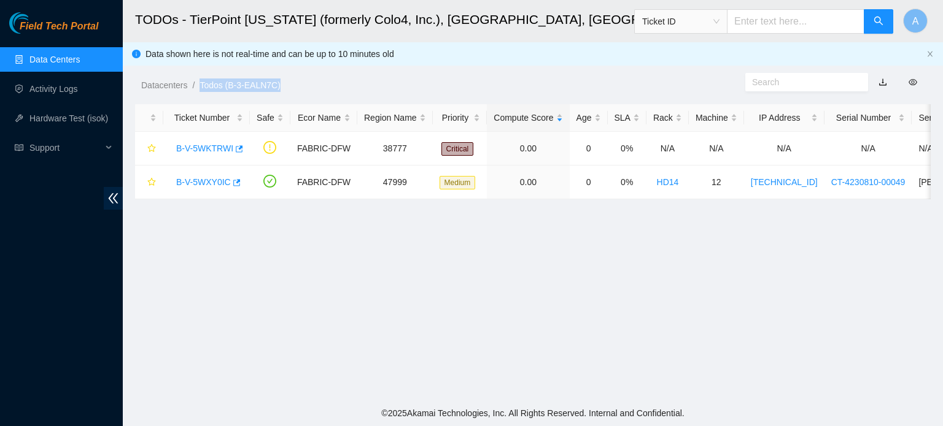
click at [317, 46] on div "Datacenters / Todos (B-3-EALN7C) /" at bounding box center [430, 57] width 615 height 69
drag, startPoint x: 317, startPoint y: 46, endPoint x: 312, endPoint y: 58, distance: 12.7
click at [312, 58] on div "Datacenters / Todos (B-3-EALN7C) /" at bounding box center [430, 57] width 615 height 69
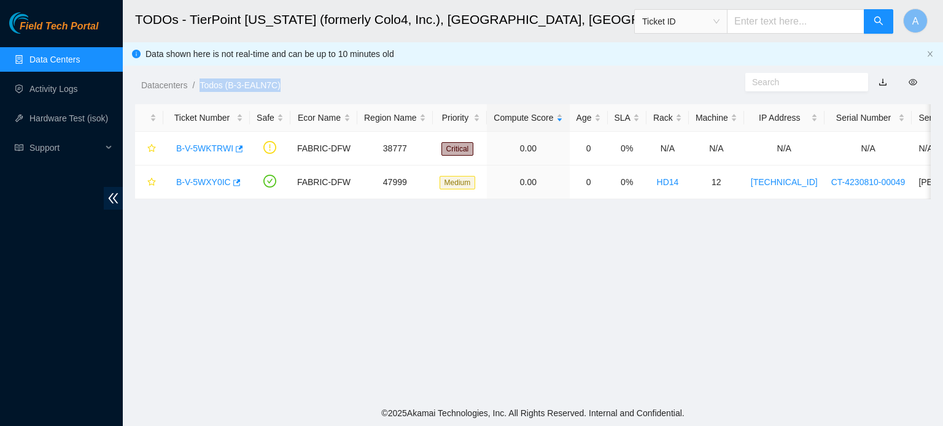
click at [312, 58] on div "Datacenters / Todos (B-3-EALN7C) /" at bounding box center [430, 57] width 615 height 69
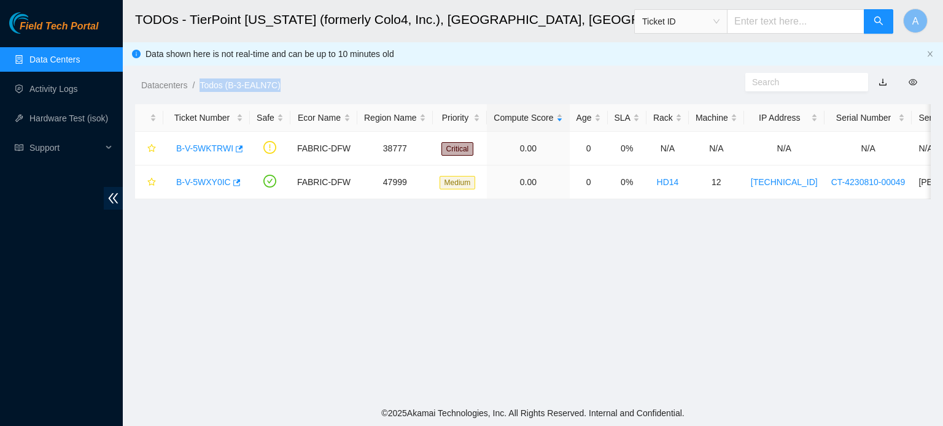
click at [312, 58] on div "Datacenters / Todos (B-3-EALN7C) /" at bounding box center [430, 57] width 615 height 69
click at [328, 80] on ol "Datacenters / Todos (B-3-EALN7C) /" at bounding box center [439, 86] width 596 height 14
click at [74, 55] on link "Data Centers" at bounding box center [54, 60] width 50 height 10
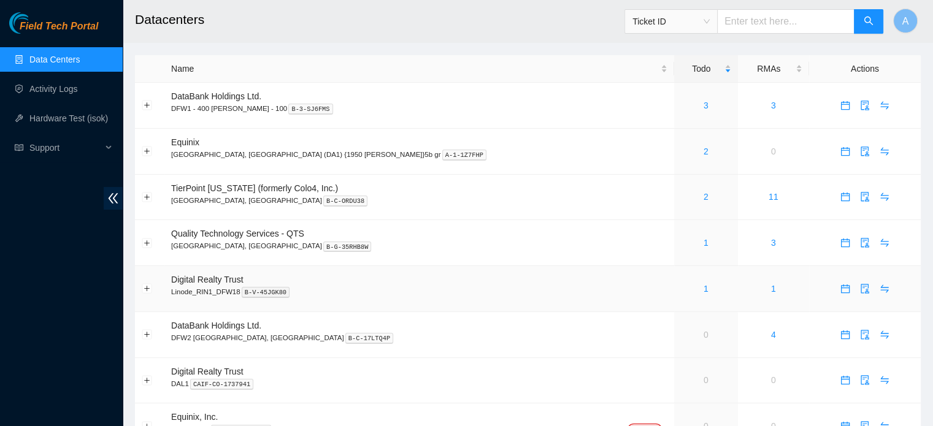
click at [738, 288] on td "1" at bounding box center [773, 289] width 71 height 46
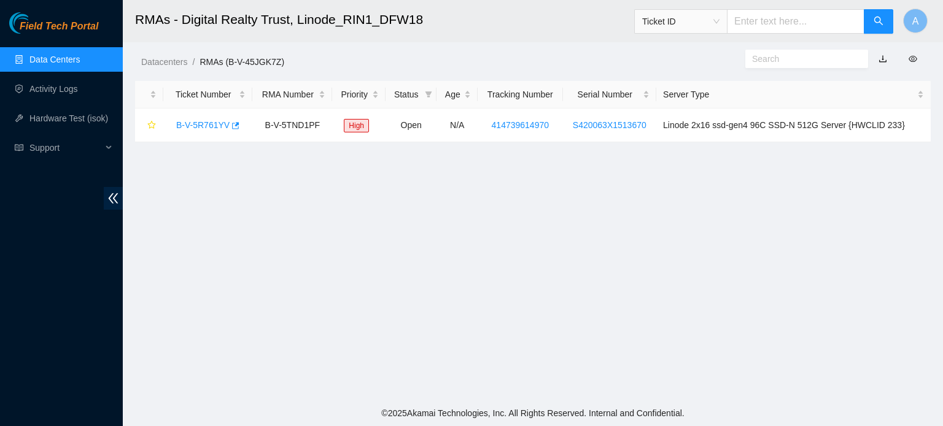
click at [36, 64] on link "Data Centers" at bounding box center [54, 60] width 50 height 10
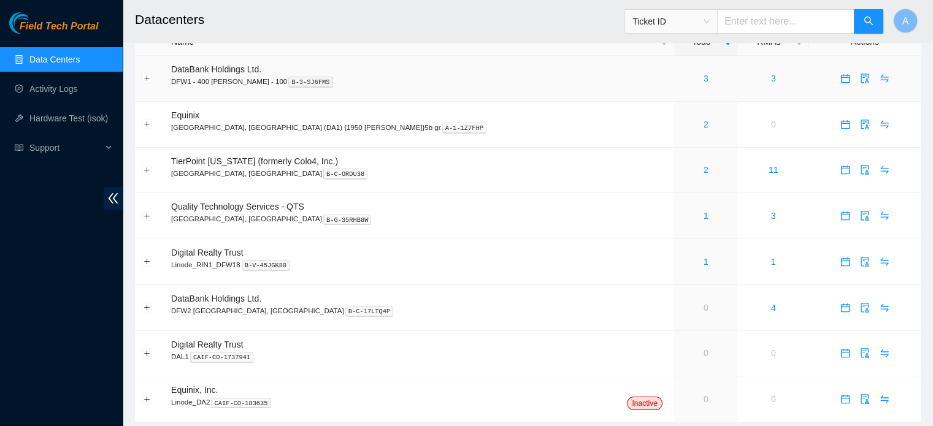
scroll to position [28, 0]
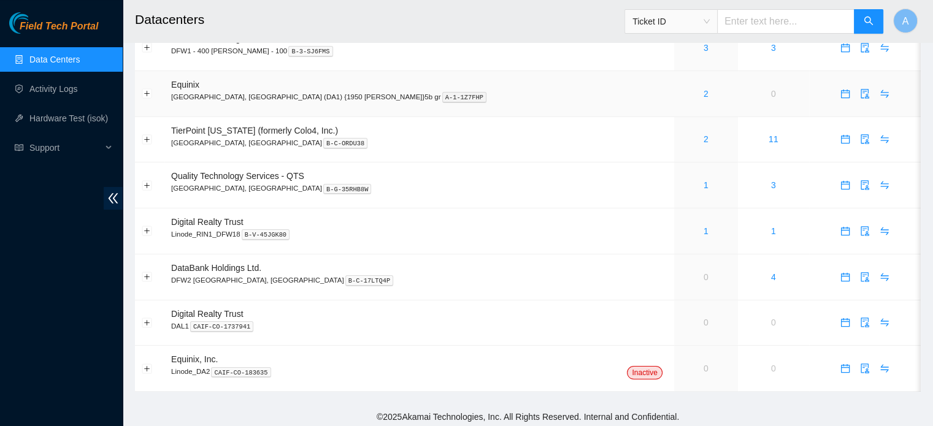
scroll to position [62, 0]
